Goal: Transaction & Acquisition: Book appointment/travel/reservation

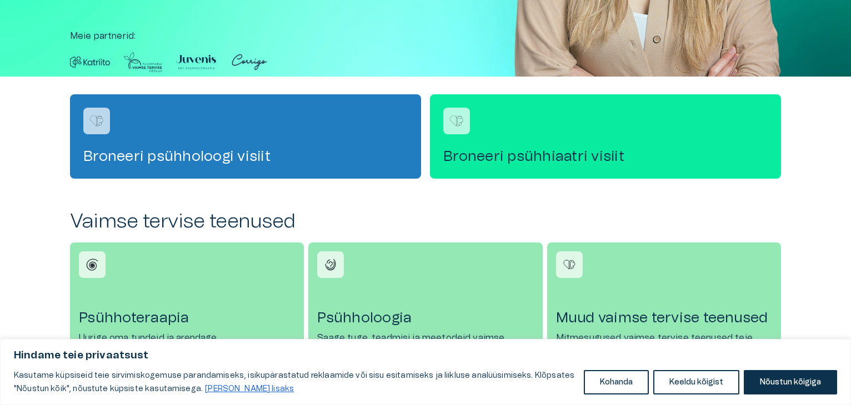
scroll to position [274, 0]
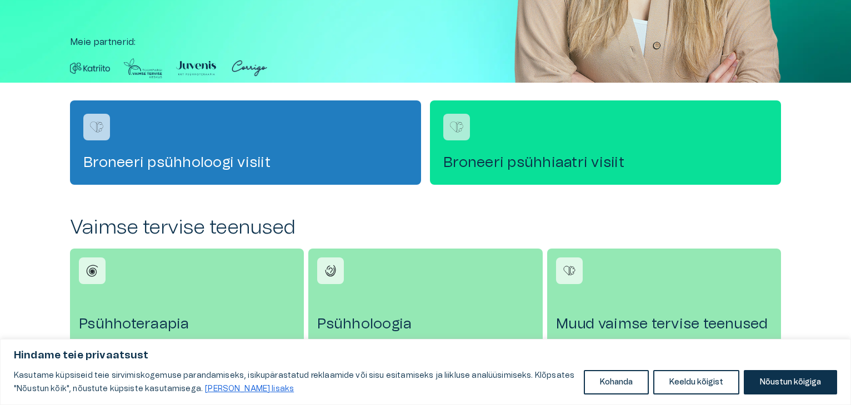
click at [560, 160] on h4 "Broneeri psühhiaatri visiit" at bounding box center [605, 163] width 324 height 18
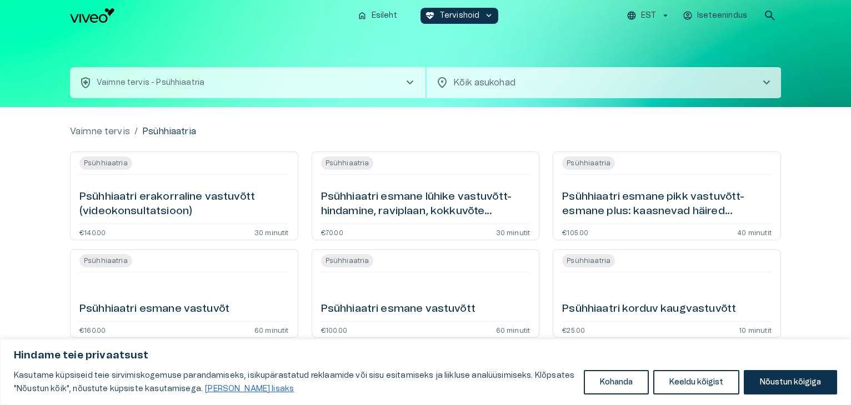
click at [765, 82] on span "chevron_right" at bounding box center [766, 82] width 13 height 13
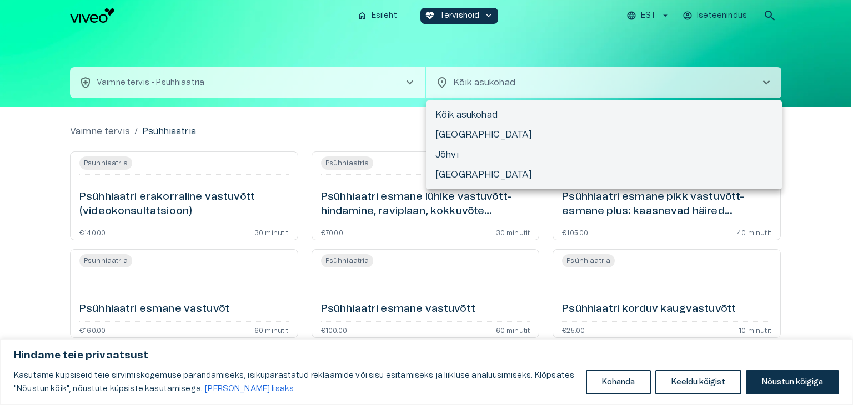
click at [445, 176] on li "Tartu" at bounding box center [603, 175] width 355 height 20
type input "**********"
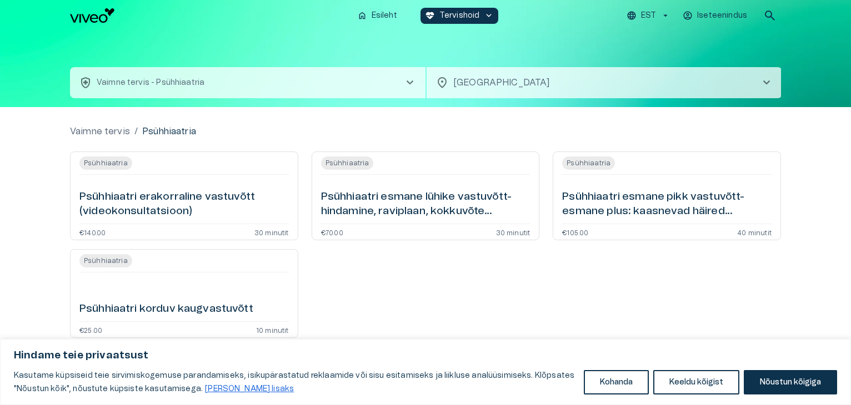
click at [404, 193] on h6 "Psühhiaatri esmane lühike vastuvõtt- hindamine, raviplaan, kokkuvõte (videokons…" at bounding box center [425, 204] width 209 height 29
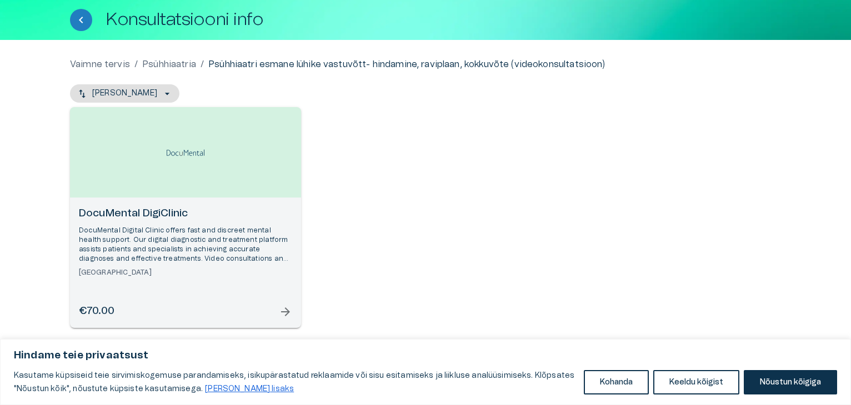
scroll to position [62, 0]
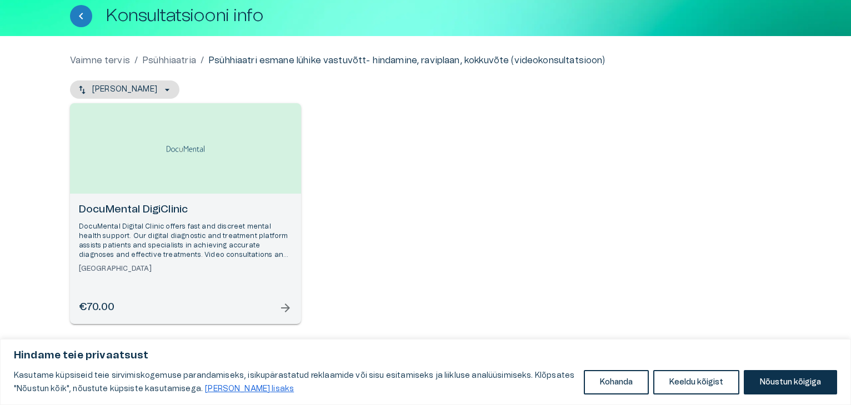
click at [285, 310] on span "arrow_forward" at bounding box center [285, 307] width 13 height 13
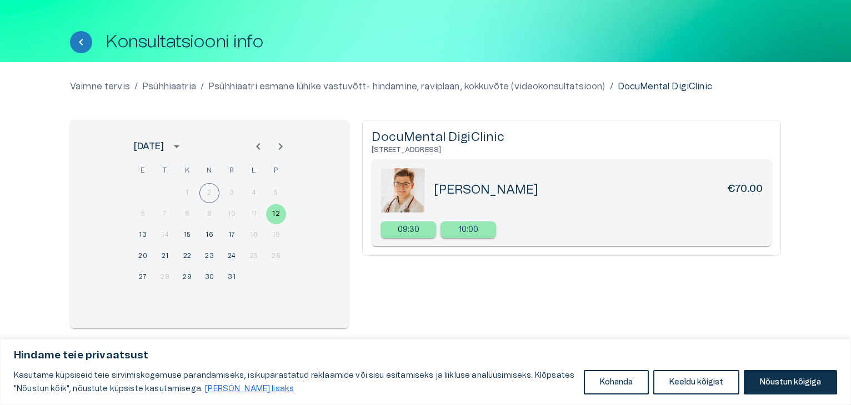
scroll to position [41, 0]
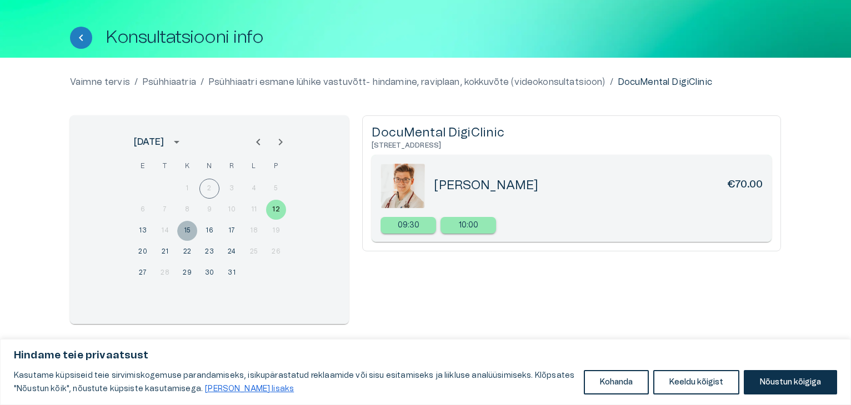
click at [188, 232] on button "15" at bounding box center [187, 231] width 20 height 20
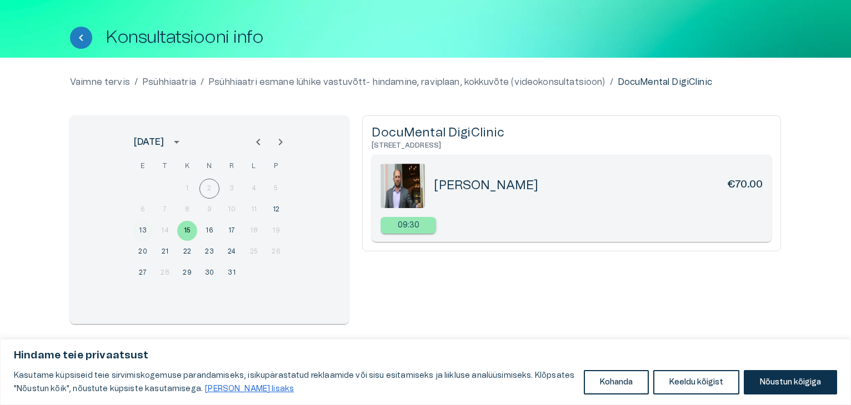
click at [140, 229] on button "13" at bounding box center [143, 231] width 20 height 20
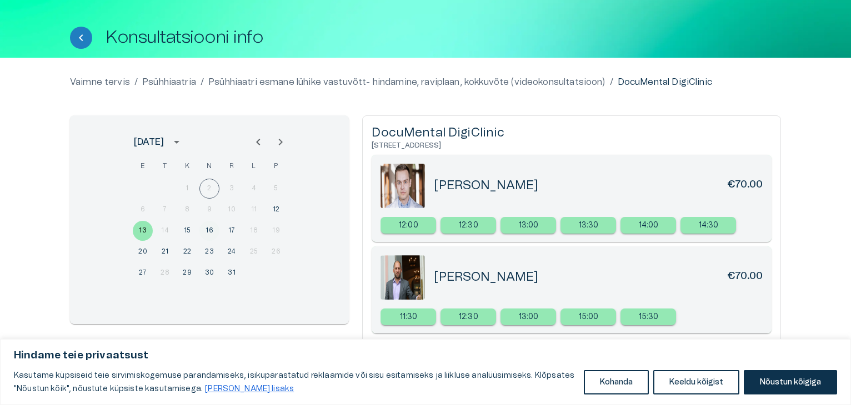
click at [211, 230] on button "16" at bounding box center [209, 231] width 20 height 20
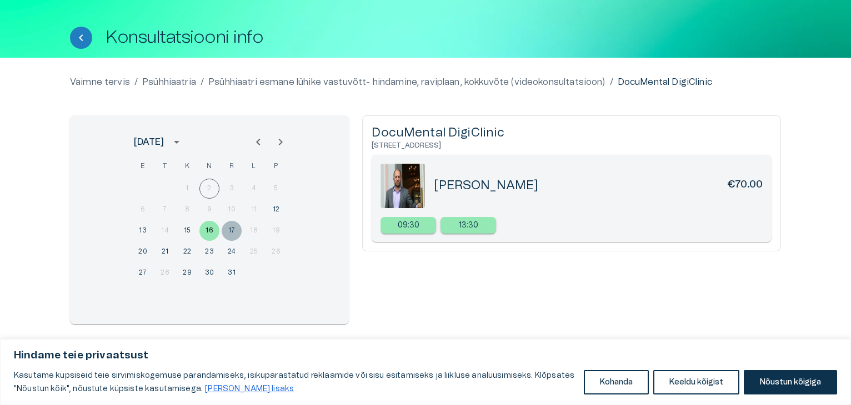
click at [230, 230] on button "17" at bounding box center [232, 231] width 20 height 20
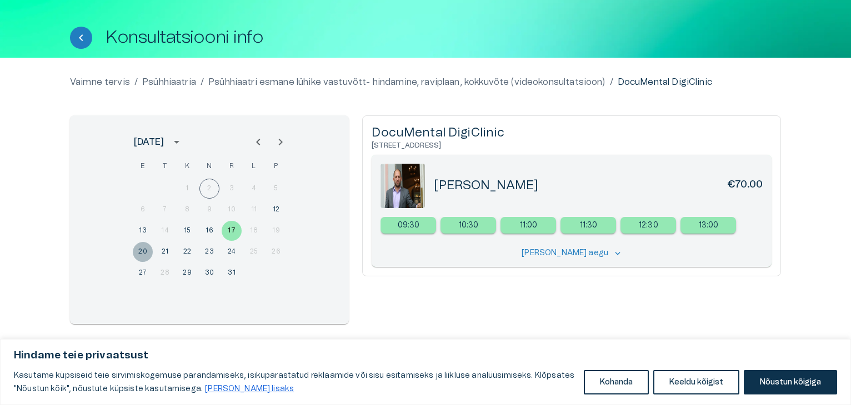
click at [139, 250] on button "20" at bounding box center [143, 252] width 20 height 20
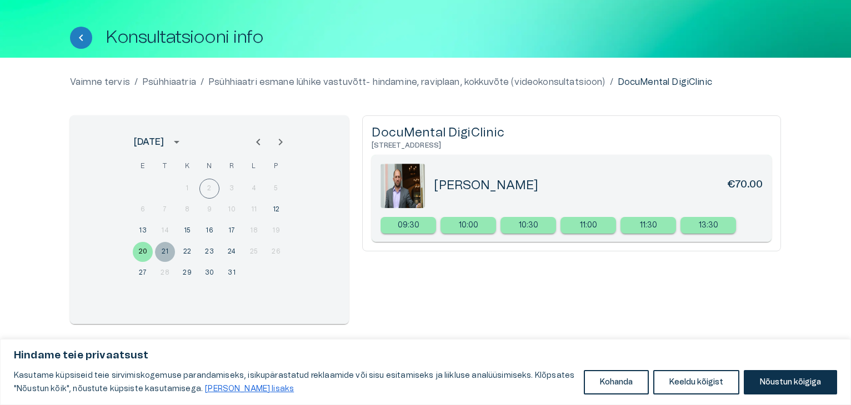
click at [162, 250] on button "21" at bounding box center [165, 252] width 20 height 20
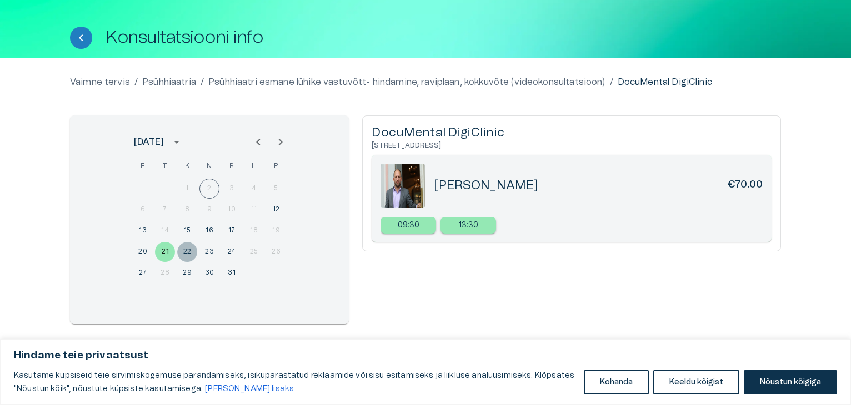
click at [185, 250] on button "22" at bounding box center [187, 252] width 20 height 20
click at [209, 252] on button "23" at bounding box center [209, 252] width 20 height 20
click at [232, 248] on button "24" at bounding box center [232, 252] width 20 height 20
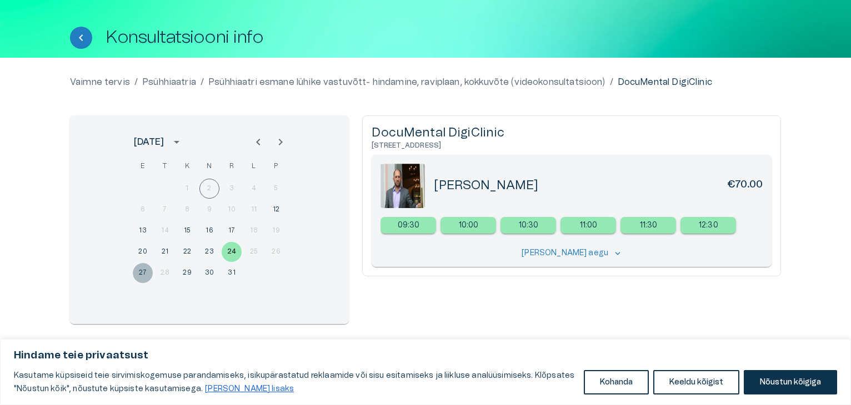
click at [145, 271] on button "27" at bounding box center [143, 273] width 20 height 20
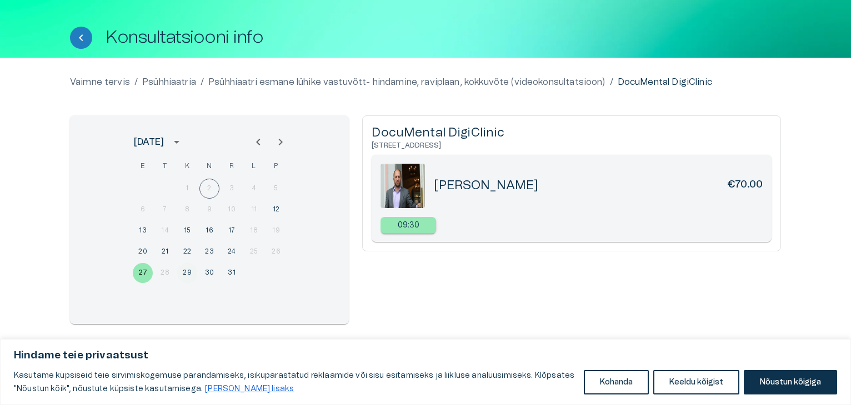
click at [188, 274] on button "29" at bounding box center [187, 273] width 20 height 20
click at [209, 272] on button "30" at bounding box center [209, 273] width 20 height 20
click at [226, 273] on button "31" at bounding box center [232, 273] width 20 height 20
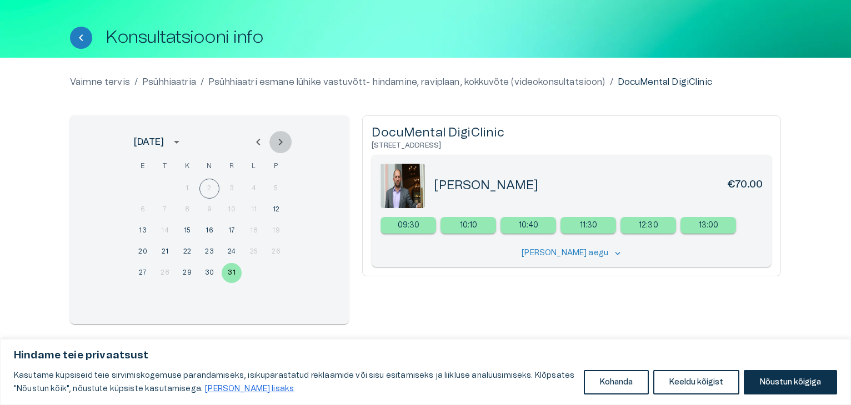
click at [280, 140] on icon "Next month" at bounding box center [280, 141] width 13 height 13
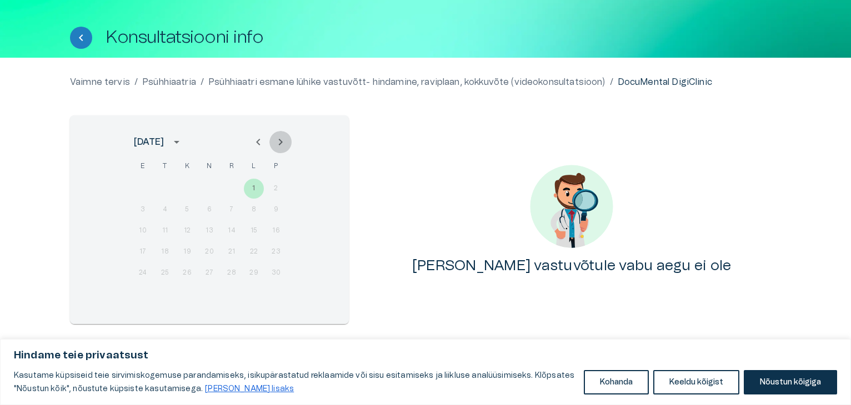
click at [282, 142] on icon "Next month" at bounding box center [281, 142] width 4 height 7
click at [259, 139] on icon "Previous month" at bounding box center [258, 142] width 4 height 7
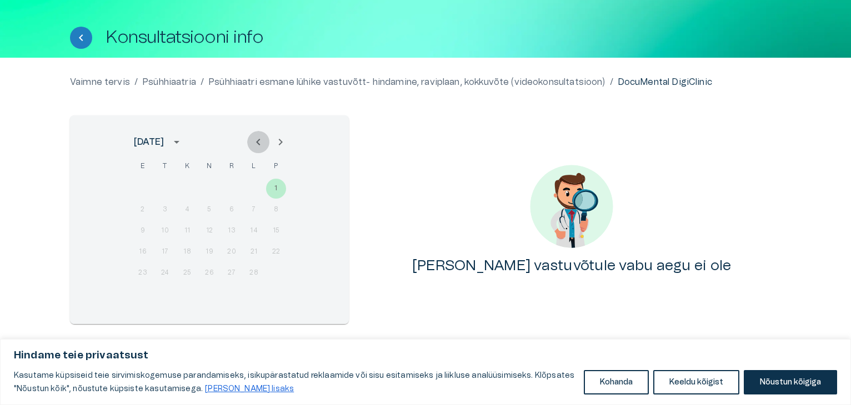
click at [259, 139] on icon "Previous month" at bounding box center [258, 142] width 4 height 7
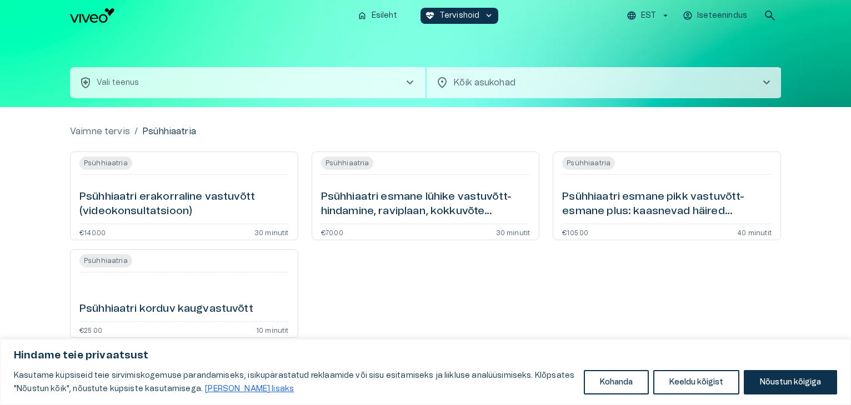
type input "**********"
click at [763, 83] on span "chevron_right" at bounding box center [766, 82] width 13 height 13
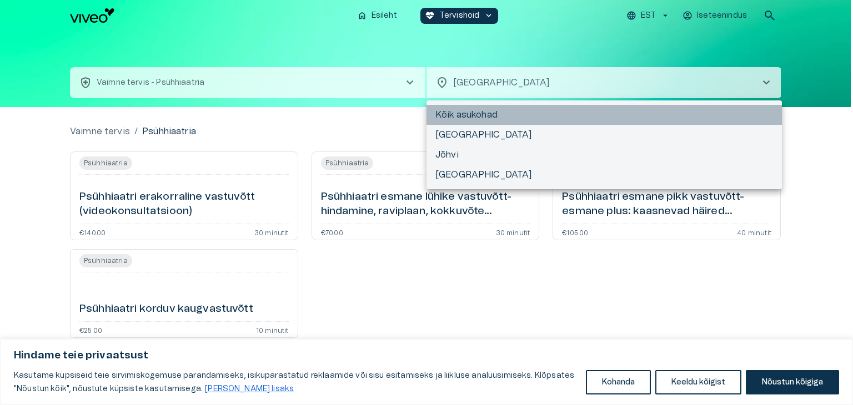
click at [467, 114] on li "Kõik asukohad" at bounding box center [603, 115] width 355 height 20
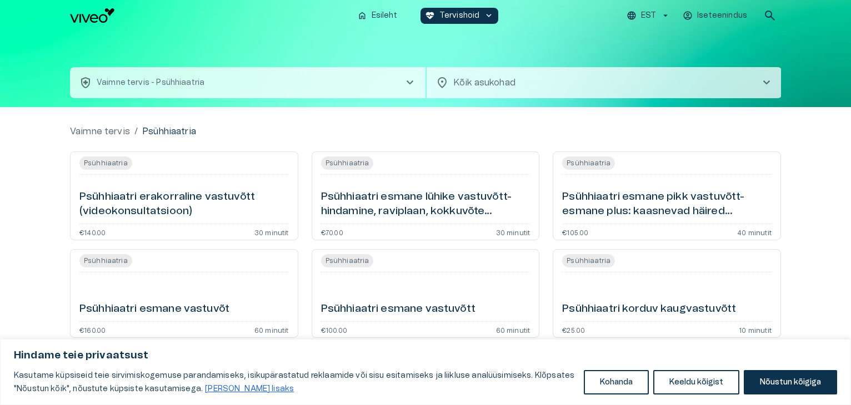
click at [418, 310] on h6 "Psühhiaatri esmane vastuvõtt" at bounding box center [398, 309] width 154 height 15
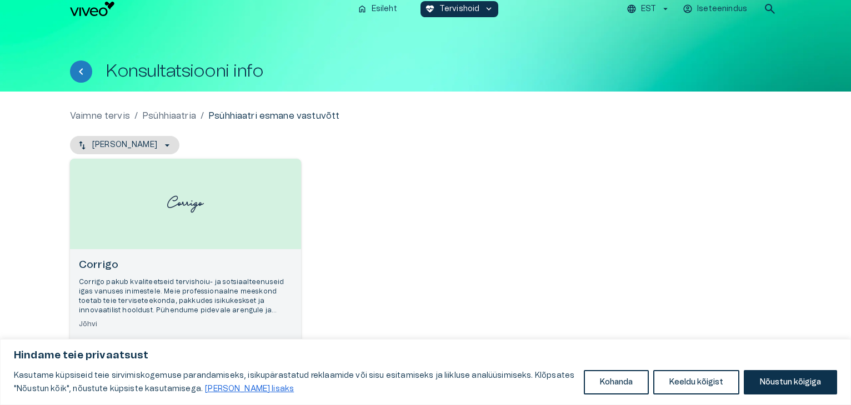
scroll to position [62, 0]
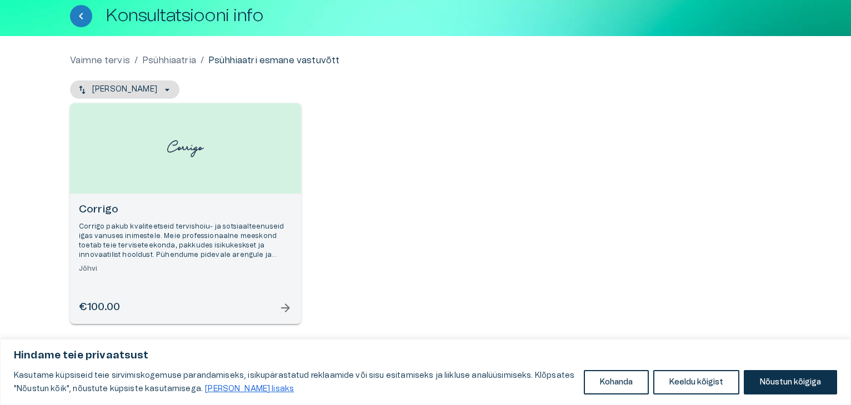
click at [285, 309] on span "arrow_forward" at bounding box center [285, 307] width 13 height 13
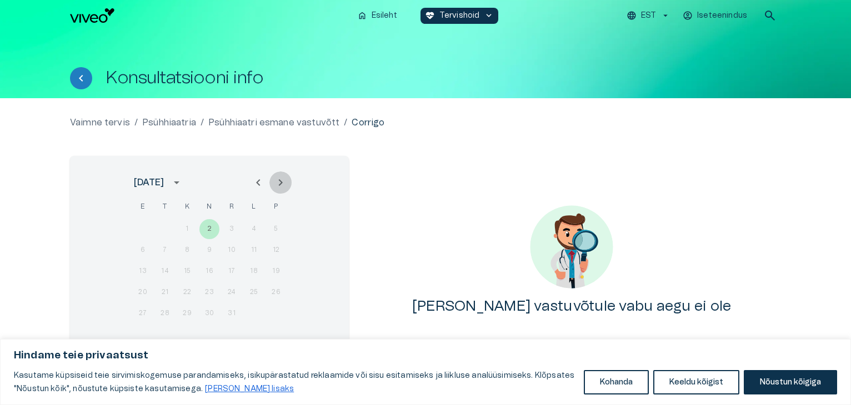
click at [282, 183] on icon "Next month" at bounding box center [281, 182] width 4 height 7
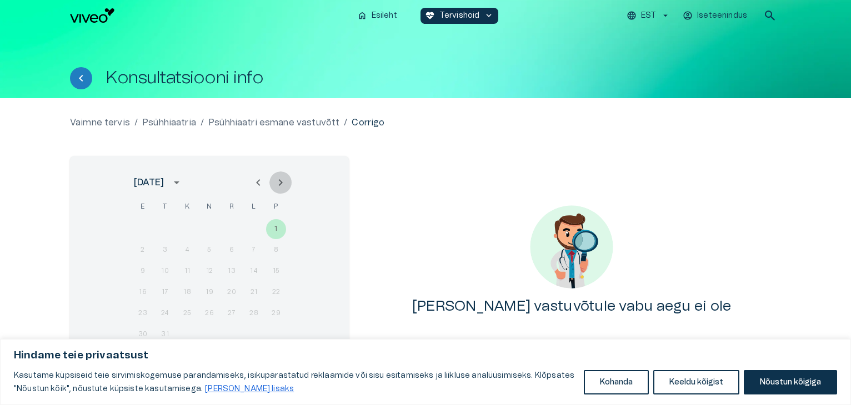
click at [282, 183] on icon "Next month" at bounding box center [281, 182] width 4 height 7
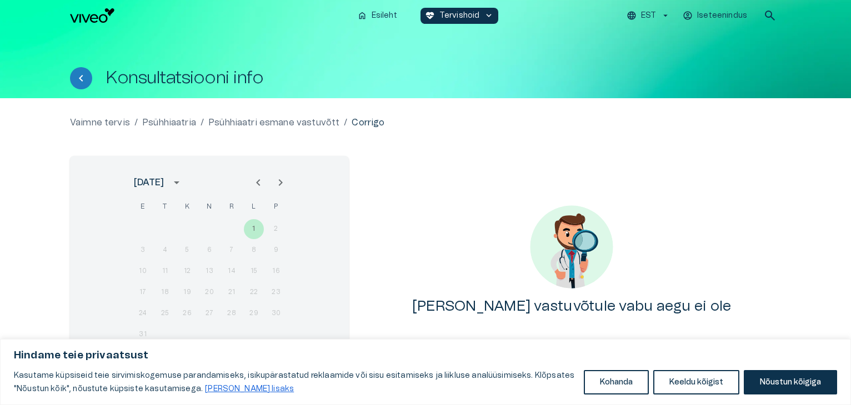
click at [282, 183] on icon "Next month" at bounding box center [281, 182] width 4 height 7
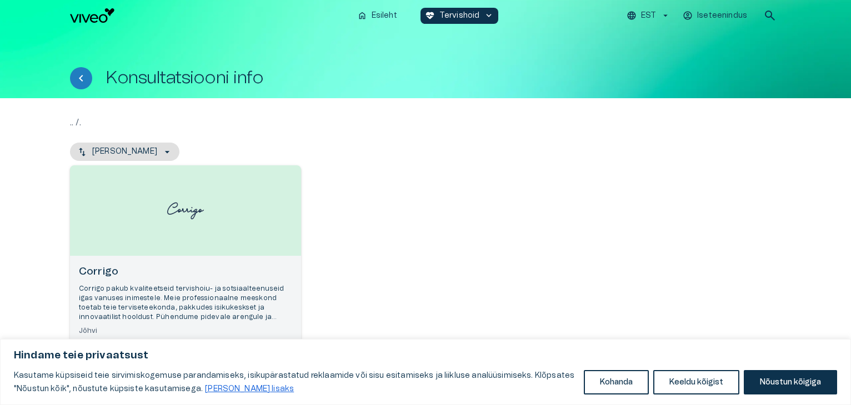
scroll to position [62, 0]
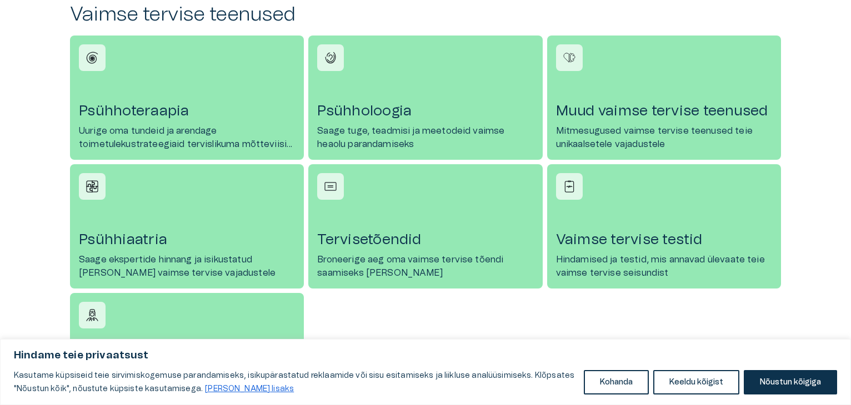
scroll to position [495, 0]
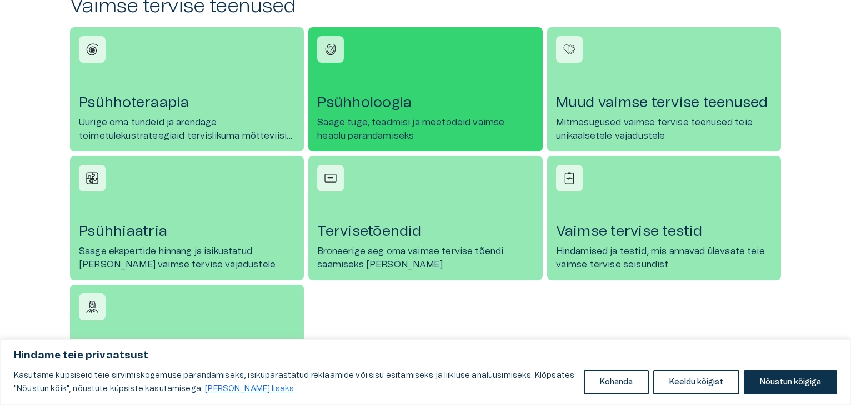
click at [358, 107] on h4 "Psühholoogia" at bounding box center [425, 103] width 216 height 18
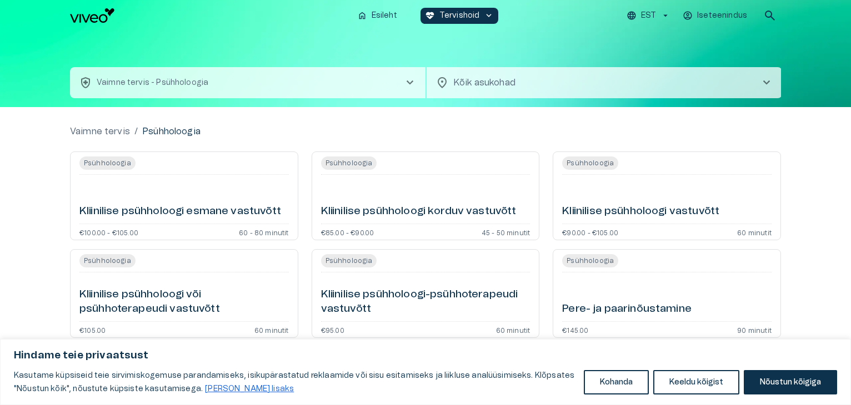
click at [767, 82] on span "chevron_right" at bounding box center [766, 82] width 13 height 13
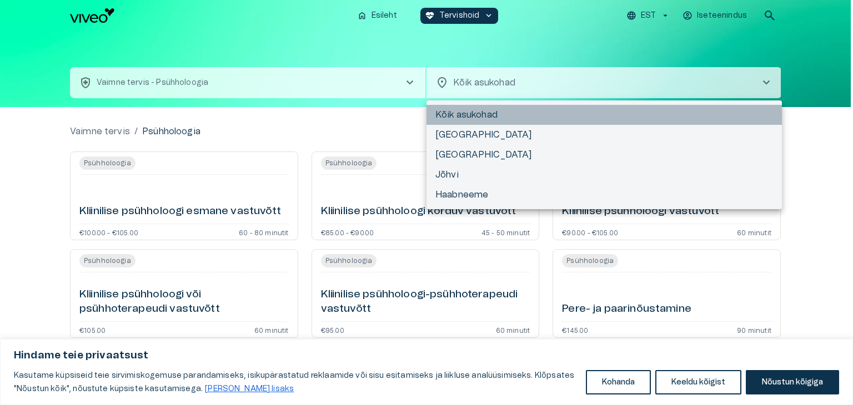
click at [492, 115] on li "Kõik asukohad" at bounding box center [603, 115] width 355 height 20
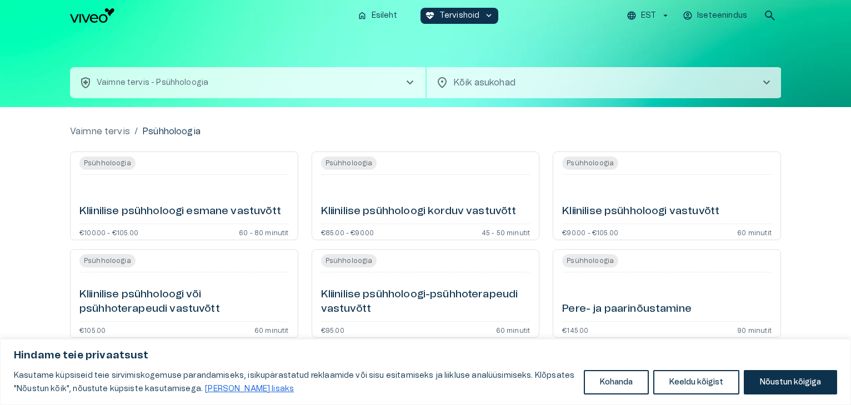
click at [199, 214] on h6 "Kliinilise psühholoogi esmane vastuvõtt" at bounding box center [180, 211] width 202 height 15
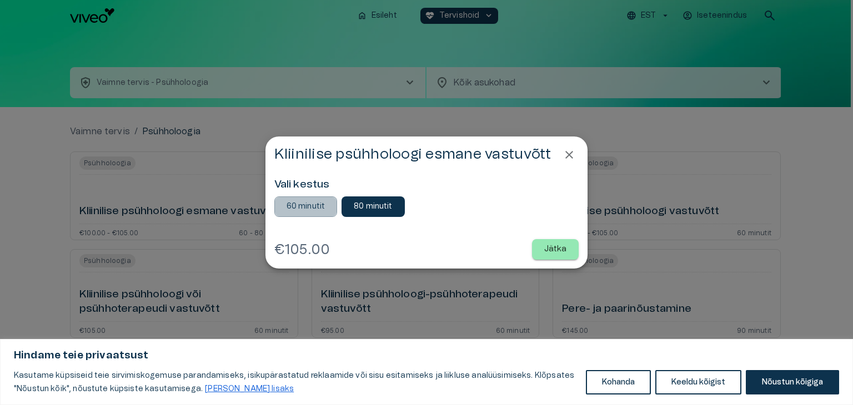
click at [311, 205] on p "60 minutit" at bounding box center [306, 207] width 39 height 12
click at [555, 249] on p "Jätka" at bounding box center [555, 250] width 23 height 12
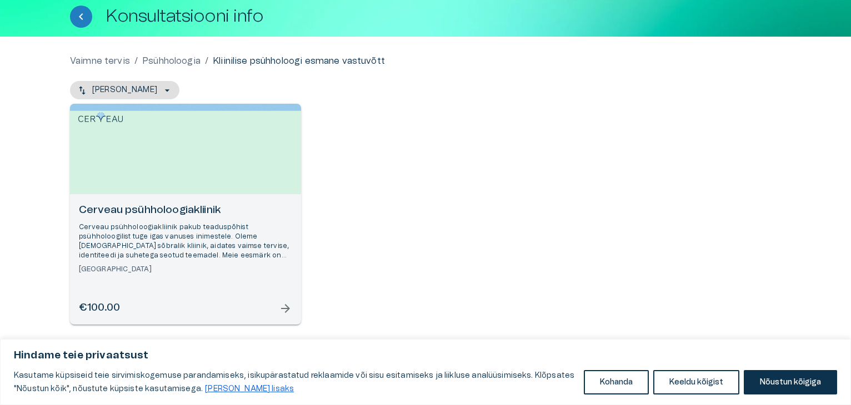
scroll to position [62, 0]
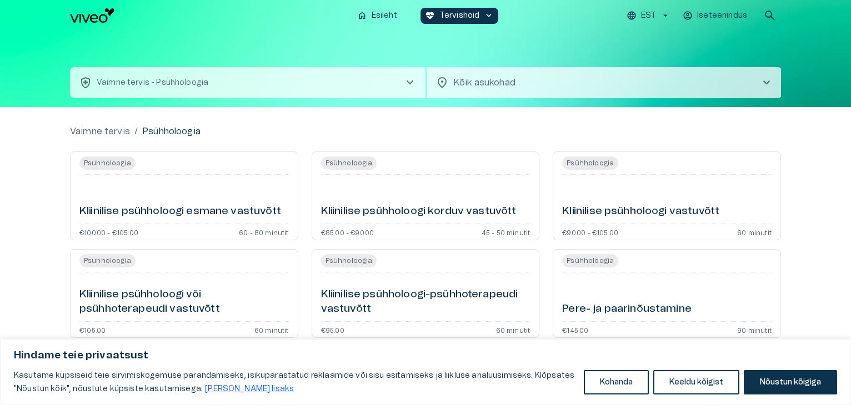
click at [620, 212] on h6 "Kliinilise psühholoogi vastuvõtt" at bounding box center [640, 211] width 157 height 15
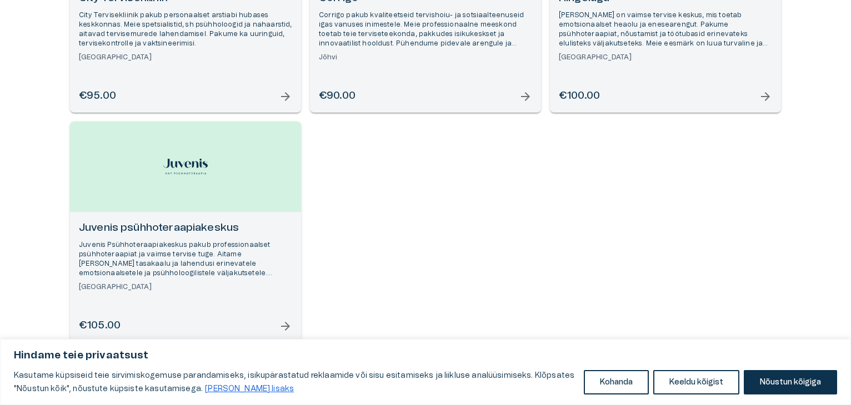
scroll to position [292, 0]
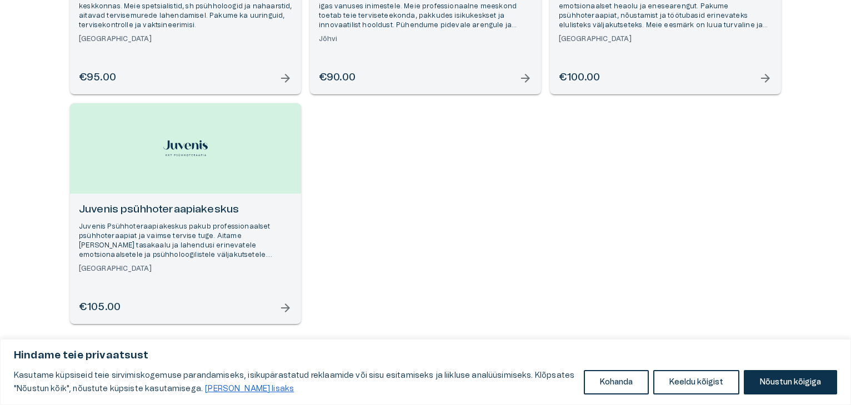
click at [284, 310] on span "arrow_forward" at bounding box center [285, 307] width 13 height 13
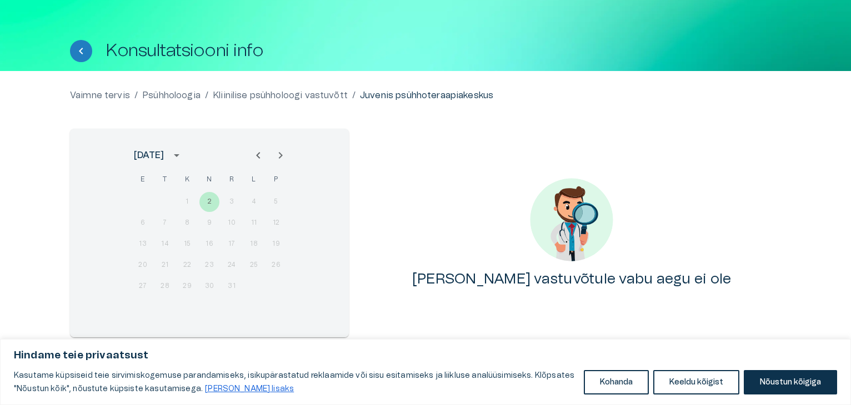
scroll to position [41, 0]
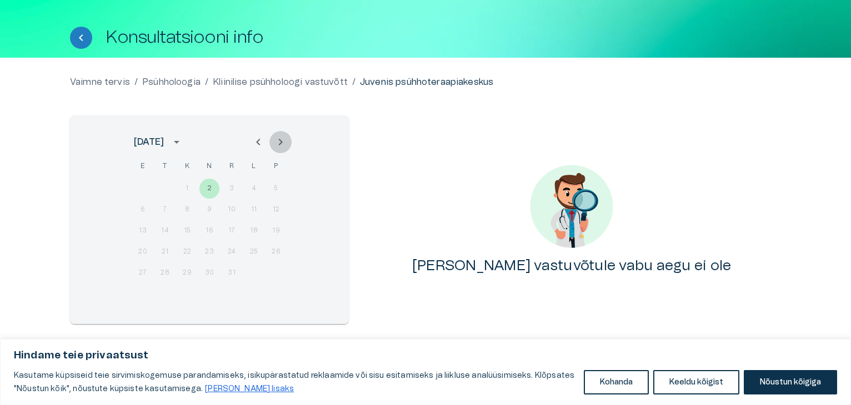
click at [279, 142] on icon "Next month" at bounding box center [280, 141] width 13 height 13
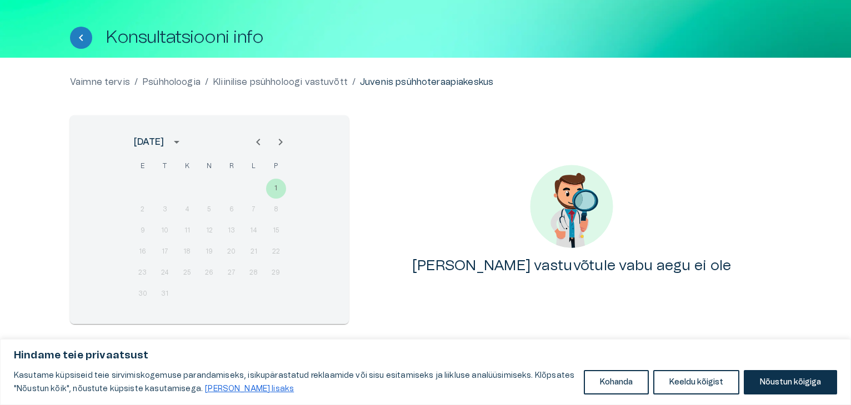
click at [279, 142] on icon "Next month" at bounding box center [280, 141] width 13 height 13
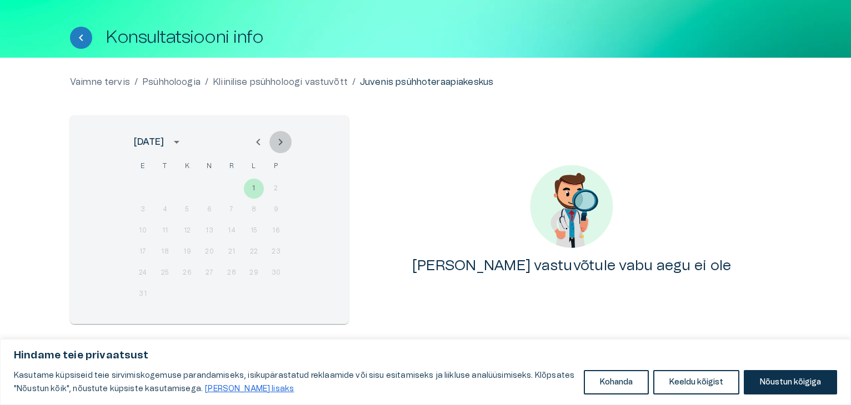
click at [279, 142] on icon "Next month" at bounding box center [280, 141] width 13 height 13
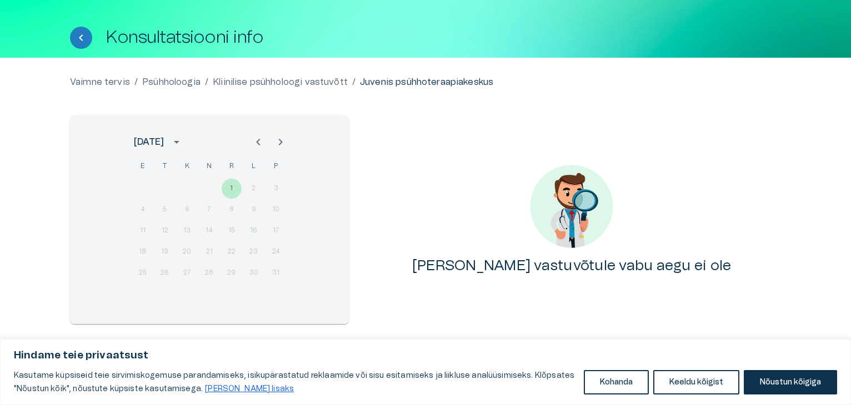
click at [279, 142] on icon "Next month" at bounding box center [280, 141] width 13 height 13
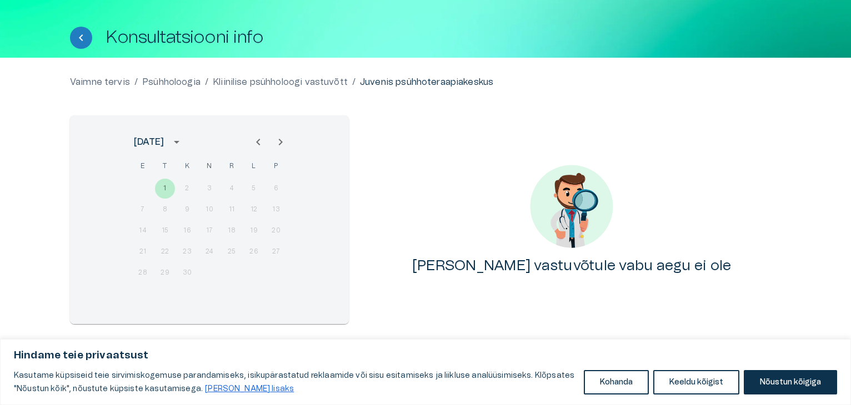
click at [279, 142] on icon "Next month" at bounding box center [280, 141] width 13 height 13
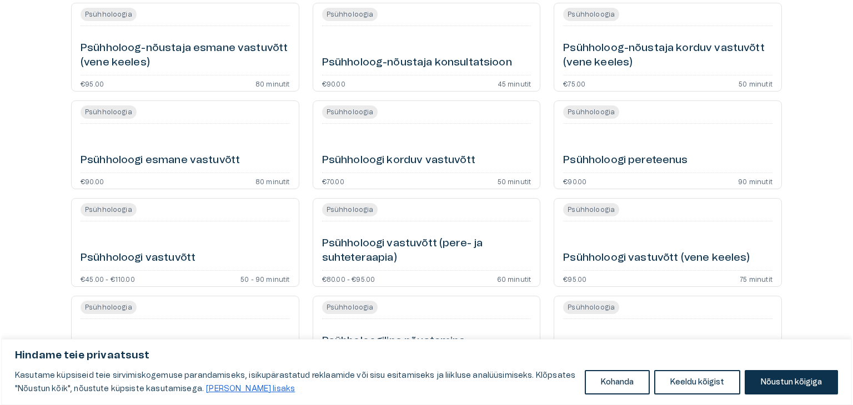
scroll to position [345, 0]
click at [171, 256] on h6 "Psühholoogi vastuvõtt" at bounding box center [136, 257] width 115 height 15
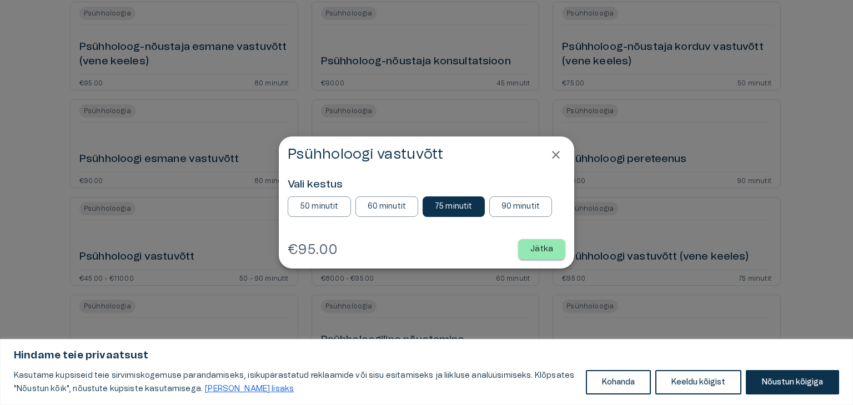
click at [331, 205] on p "50 minutit" at bounding box center [319, 207] width 39 height 12
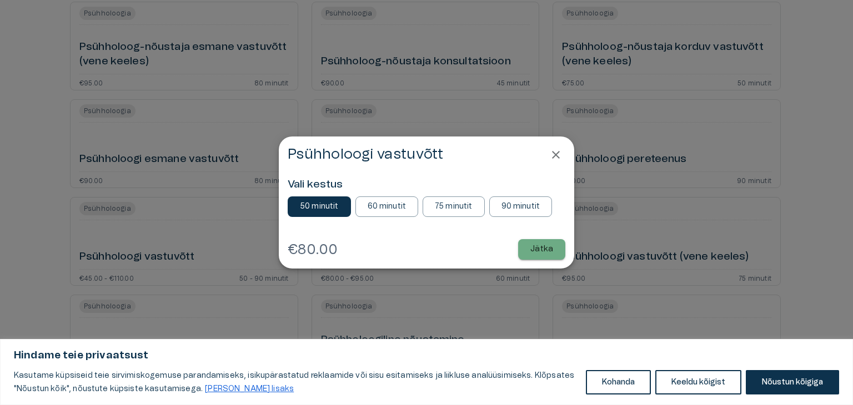
click at [542, 249] on p "Jätka" at bounding box center [541, 250] width 23 height 12
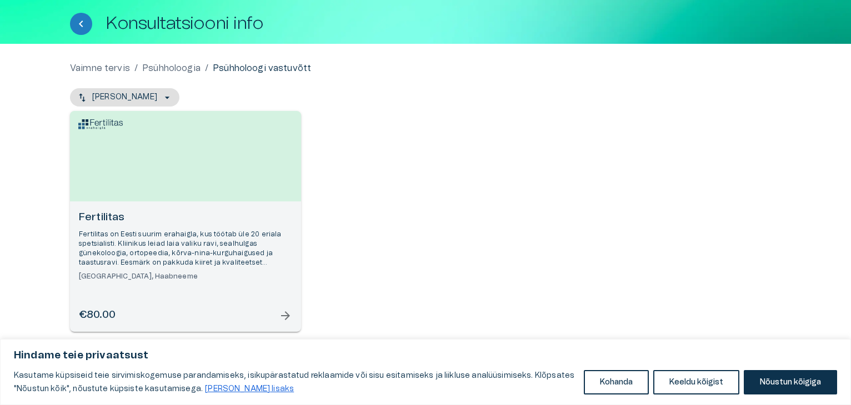
scroll to position [62, 0]
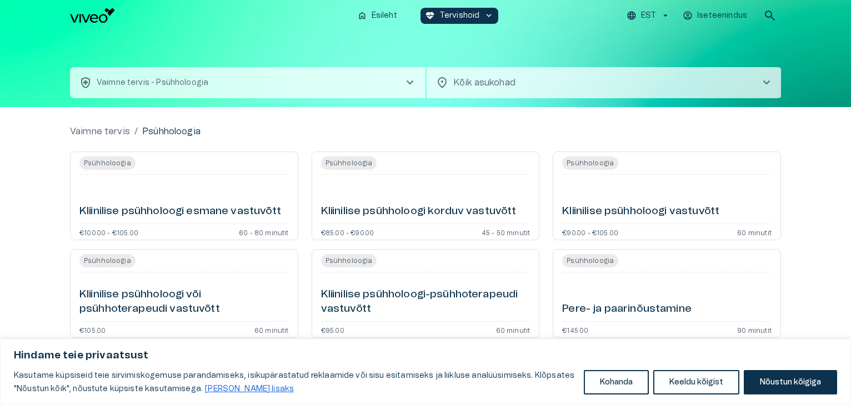
click at [768, 81] on span "chevron_right" at bounding box center [766, 82] width 13 height 13
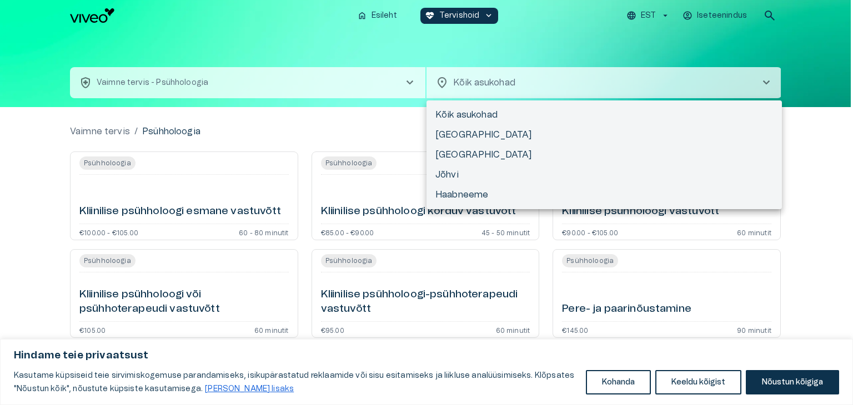
click at [447, 155] on li "Tartu" at bounding box center [603, 155] width 355 height 20
type input "**********"
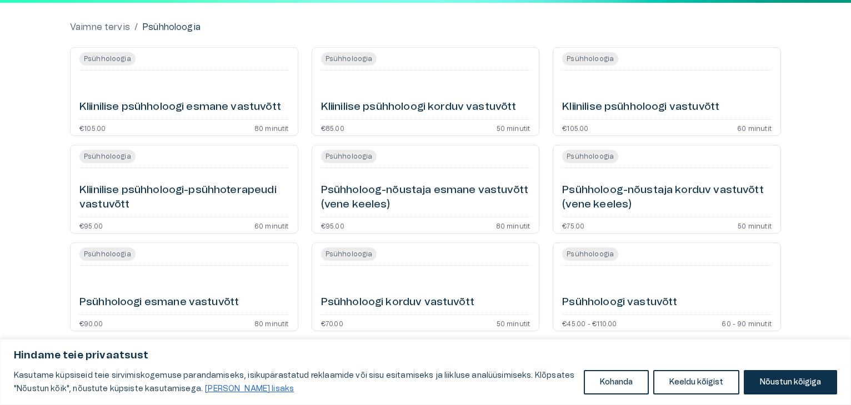
scroll to position [112, 0]
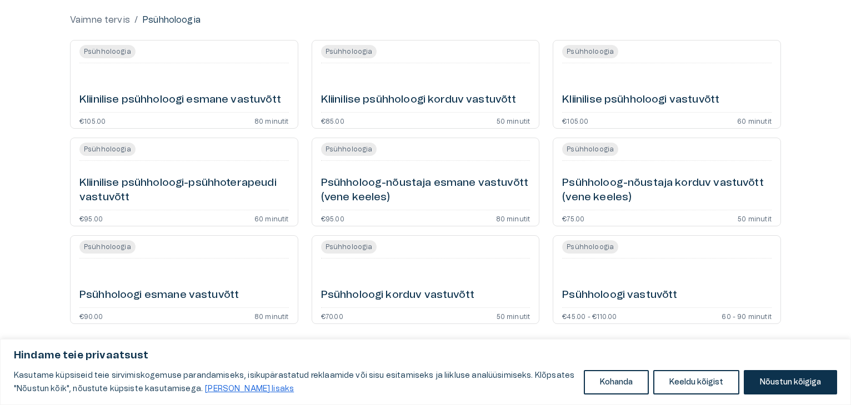
click at [155, 98] on h6 "Kliinilise psühholoogi esmane vastuvõtt" at bounding box center [180, 100] width 202 height 15
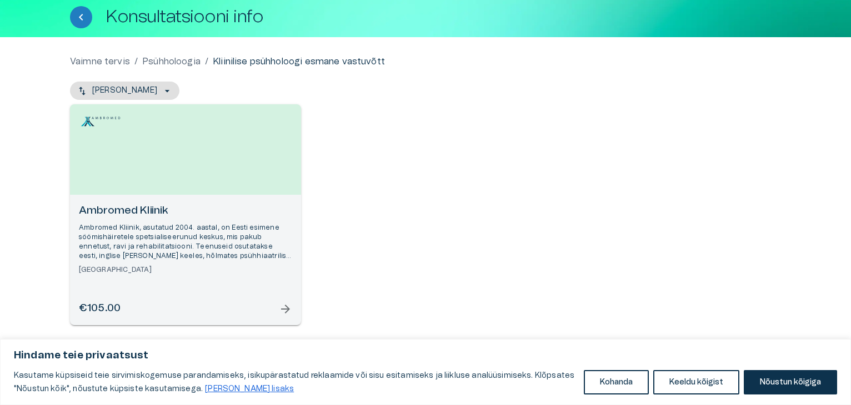
scroll to position [62, 0]
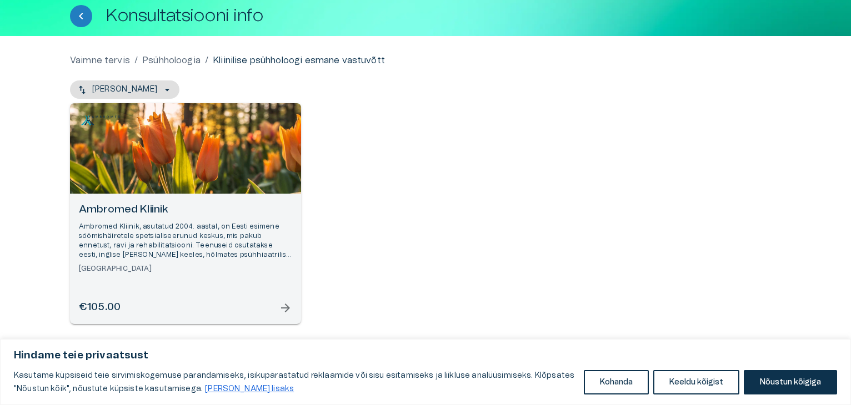
click at [284, 308] on span "arrow_forward" at bounding box center [285, 307] width 13 height 13
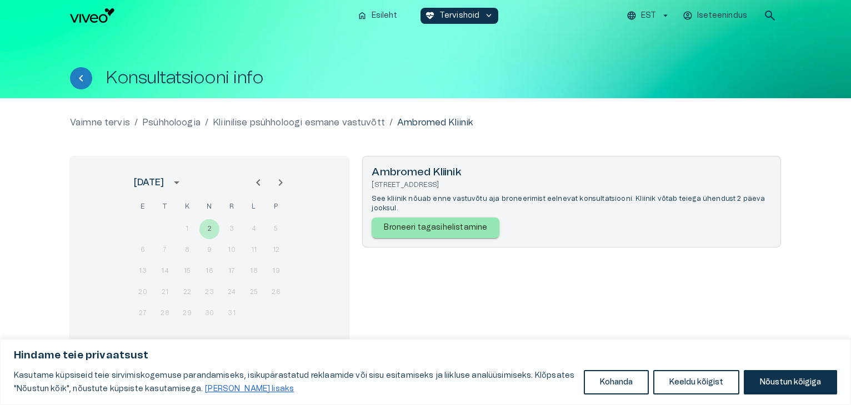
click at [280, 182] on icon "Next month" at bounding box center [280, 182] width 13 height 13
click at [255, 182] on icon "Previous month" at bounding box center [258, 182] width 13 height 13
click at [433, 222] on p "Broneeri tagasihelistamine" at bounding box center [435, 228] width 103 height 12
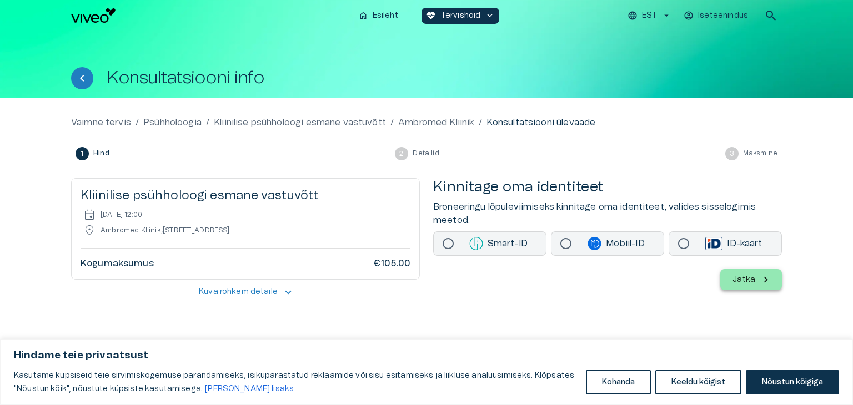
click at [284, 294] on span "keyboard_arrow_up" at bounding box center [288, 293] width 12 height 12
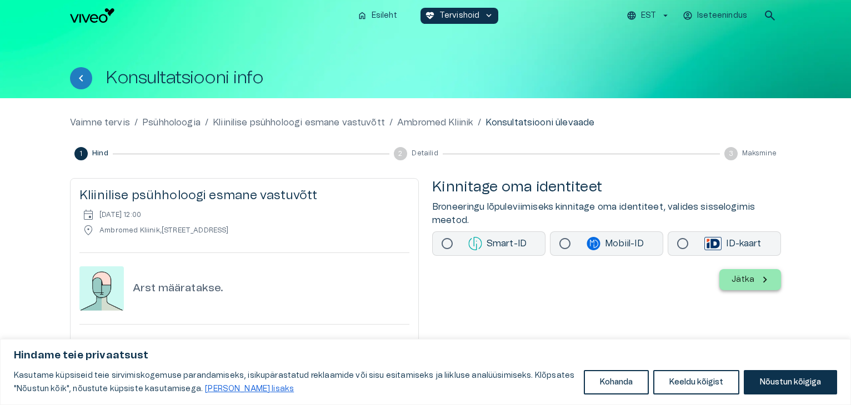
click at [494, 244] on p "Smart-ID" at bounding box center [497, 243] width 77 height 13
click at [748, 277] on p "Jätka" at bounding box center [742, 280] width 23 height 12
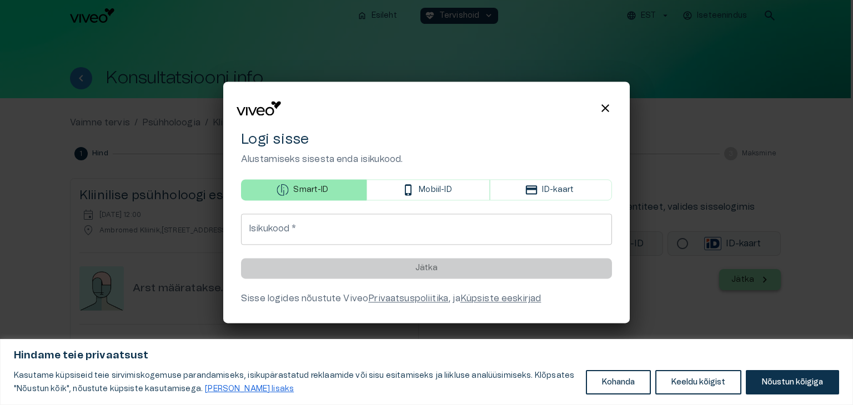
click at [293, 225] on input "Isikukood   *" at bounding box center [426, 229] width 371 height 31
type input "**********"
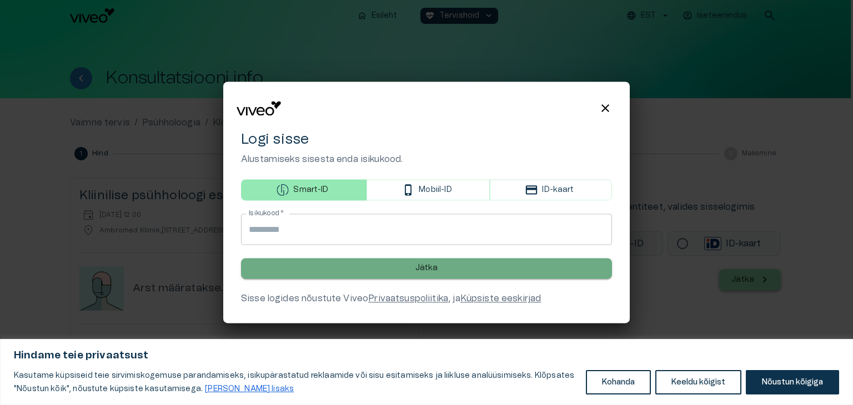
click at [425, 269] on p "Jätka" at bounding box center [426, 269] width 23 height 12
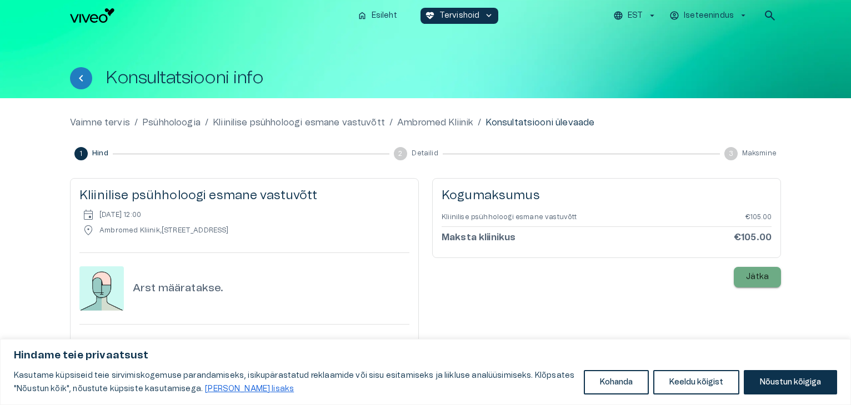
click at [754, 276] on p "Jätka" at bounding box center [757, 278] width 23 height 12
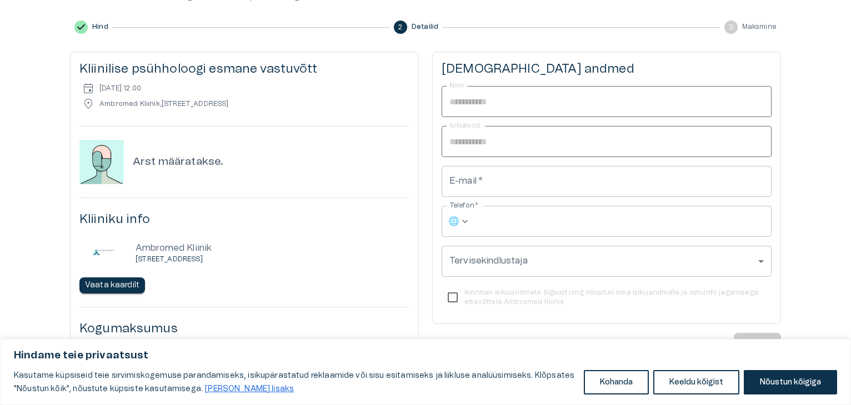
scroll to position [128, 0]
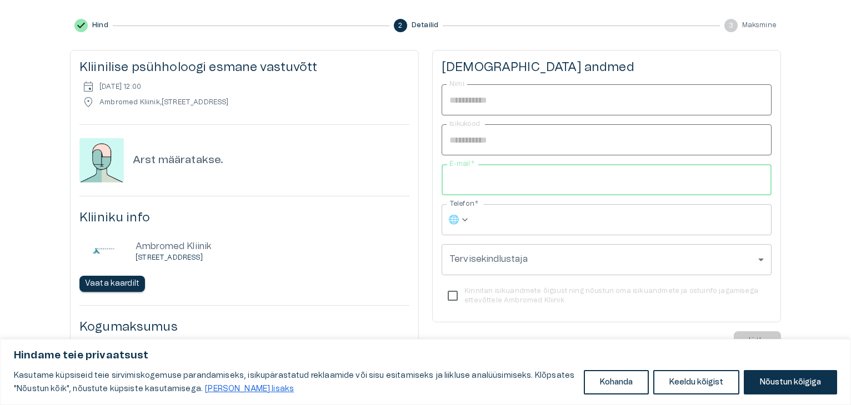
click at [524, 185] on input "E-mail   *" at bounding box center [606, 179] width 330 height 31
type input "**********"
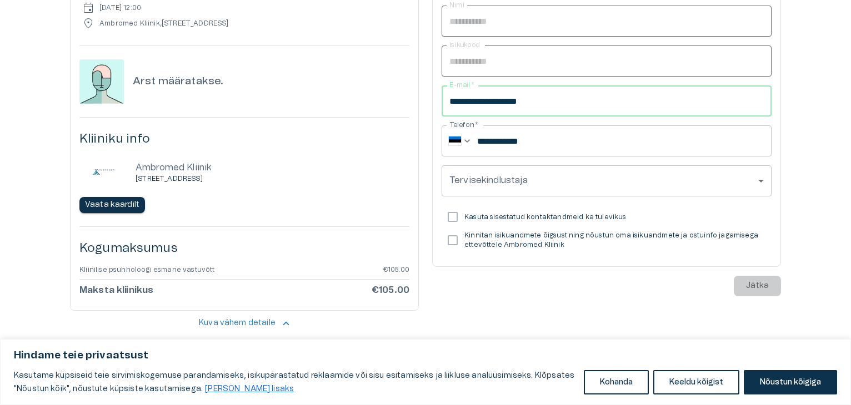
scroll to position [216, 0]
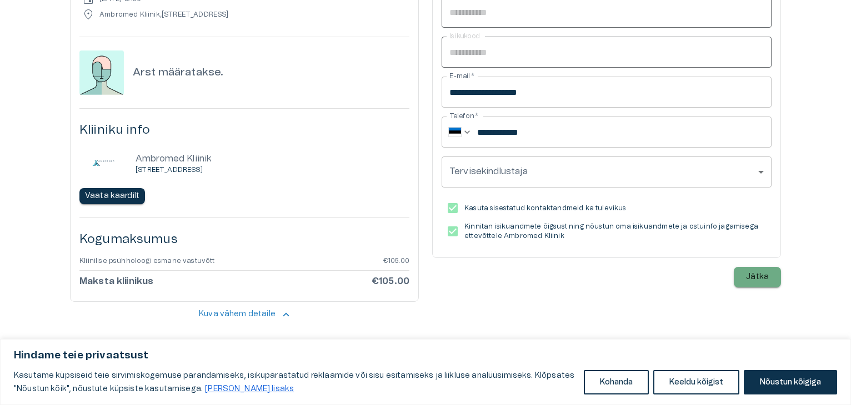
click at [757, 274] on p "Jätka" at bounding box center [757, 278] width 23 height 12
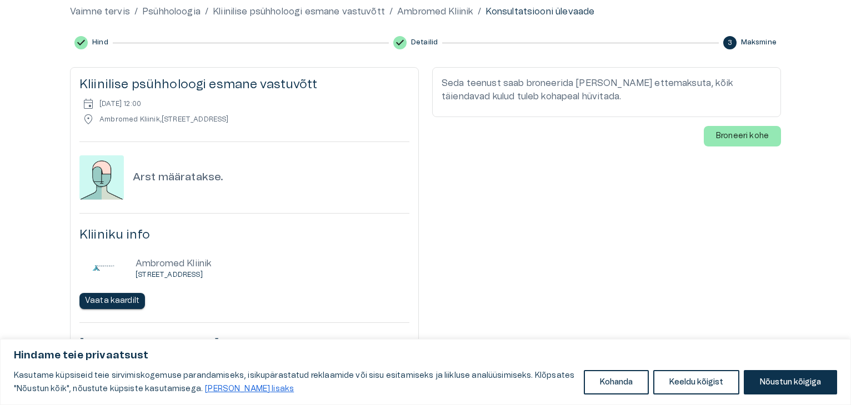
scroll to position [102, 0]
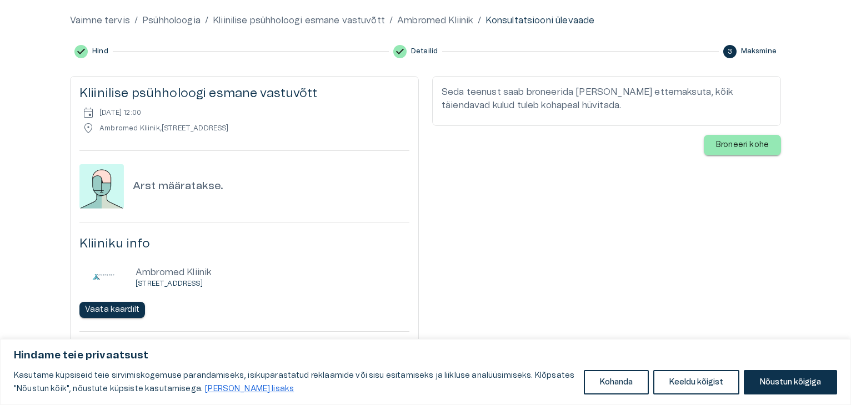
click at [730, 148] on p "Broneeri kohe" at bounding box center [742, 145] width 53 height 12
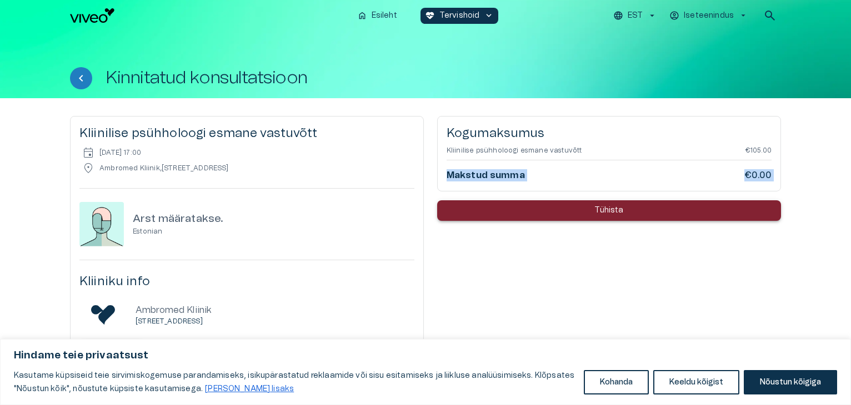
drag, startPoint x: 850, startPoint y: 146, endPoint x: 852, endPoint y: 197, distance: 50.6
click at [850, 197] on html "Hindame teie privaatsust Kasutame küpsiseid teie sirvimiskogemuse parandamiseks…" at bounding box center [425, 202] width 851 height 405
